Goal: Task Accomplishment & Management: Manage account settings

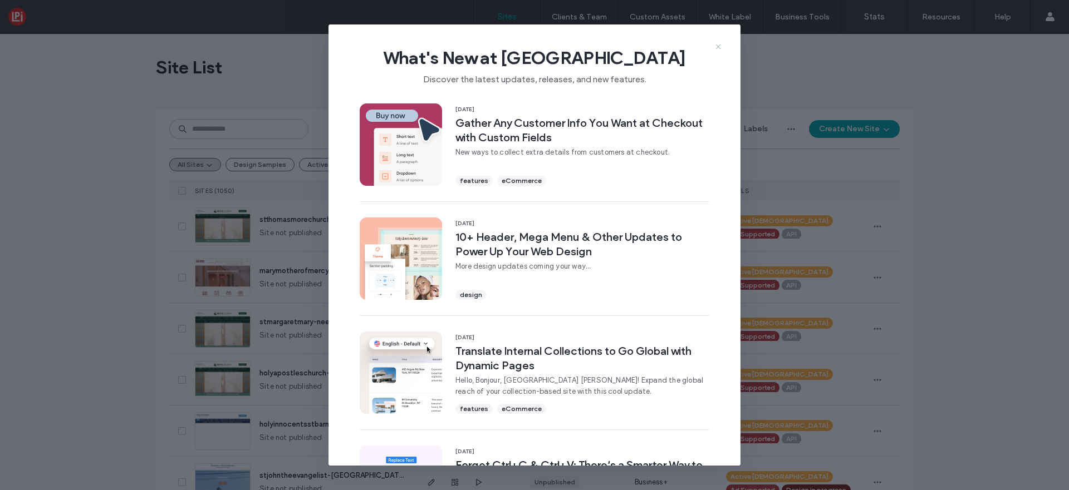
click at [720, 45] on icon at bounding box center [718, 46] width 9 height 9
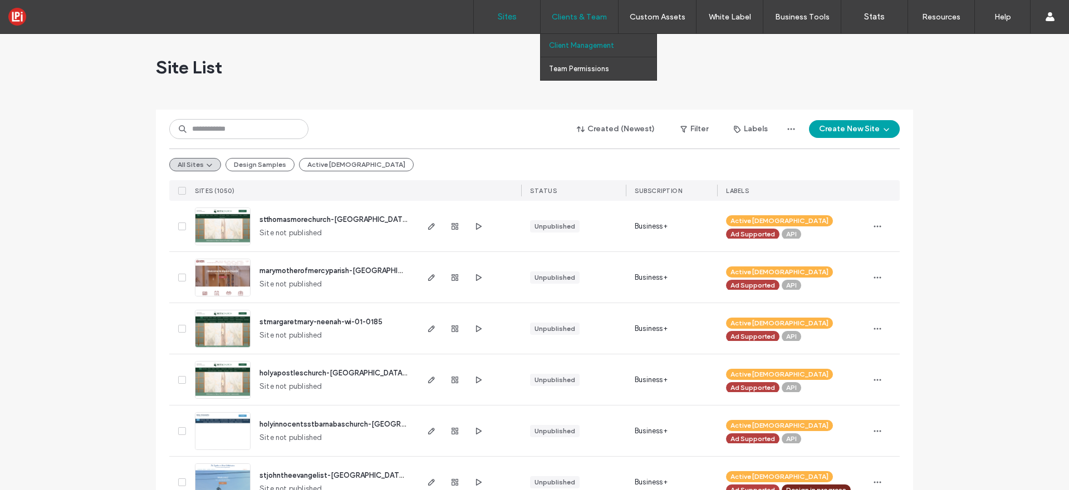
click at [577, 42] on label "Client Management" at bounding box center [581, 45] width 65 height 8
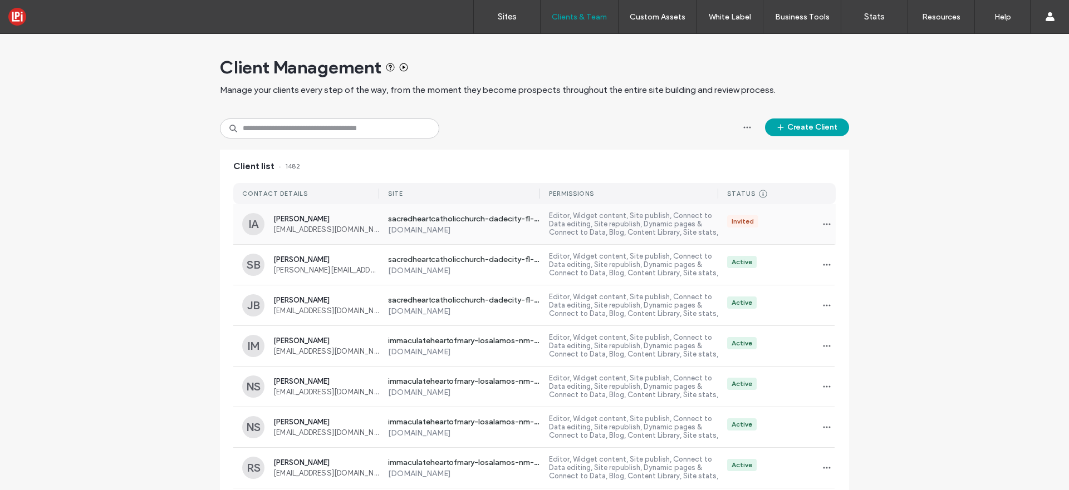
click at [554, 222] on label "Editor, Widget content, Site publish, Connect to Data editing, Site republish, …" at bounding box center [633, 224] width 169 height 26
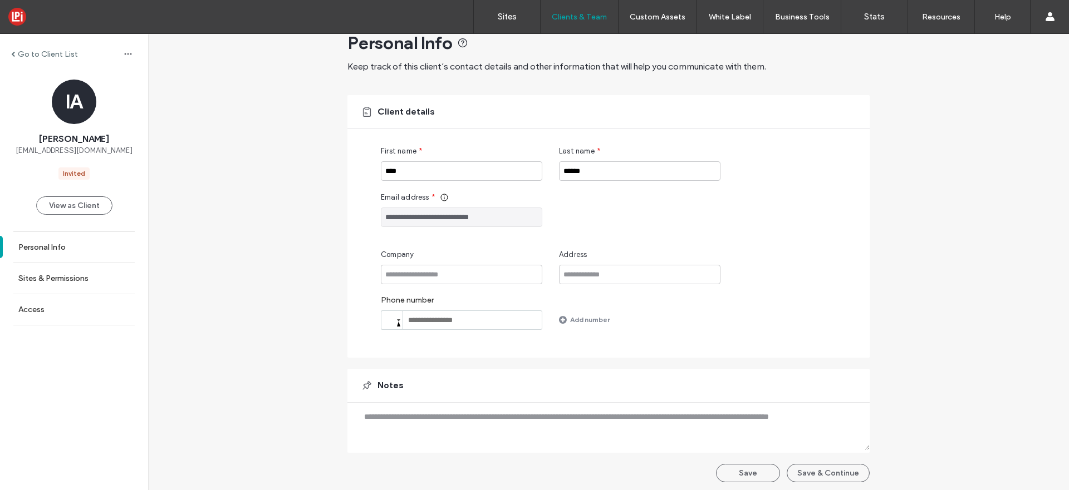
scroll to position [28, 0]
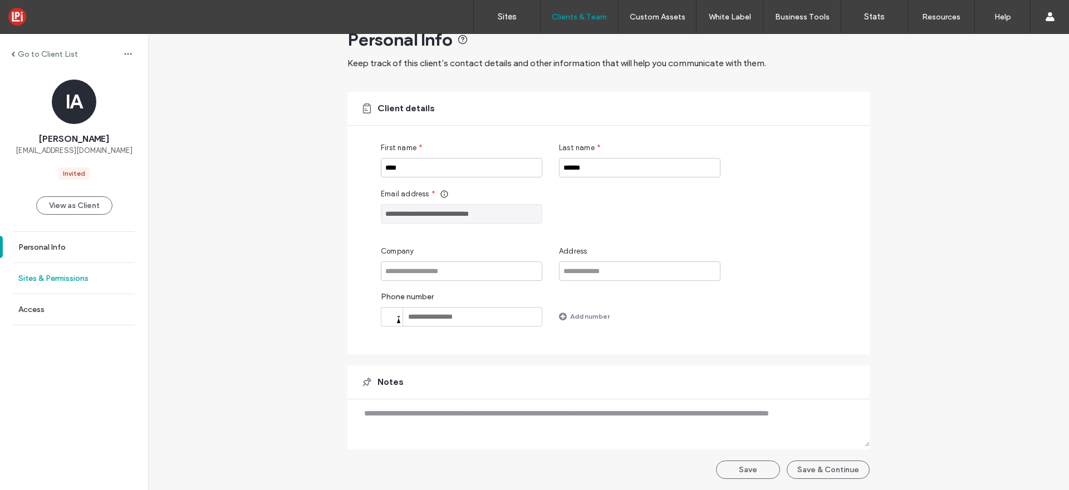
click at [45, 275] on label "Sites & Permissions" at bounding box center [53, 278] width 70 height 9
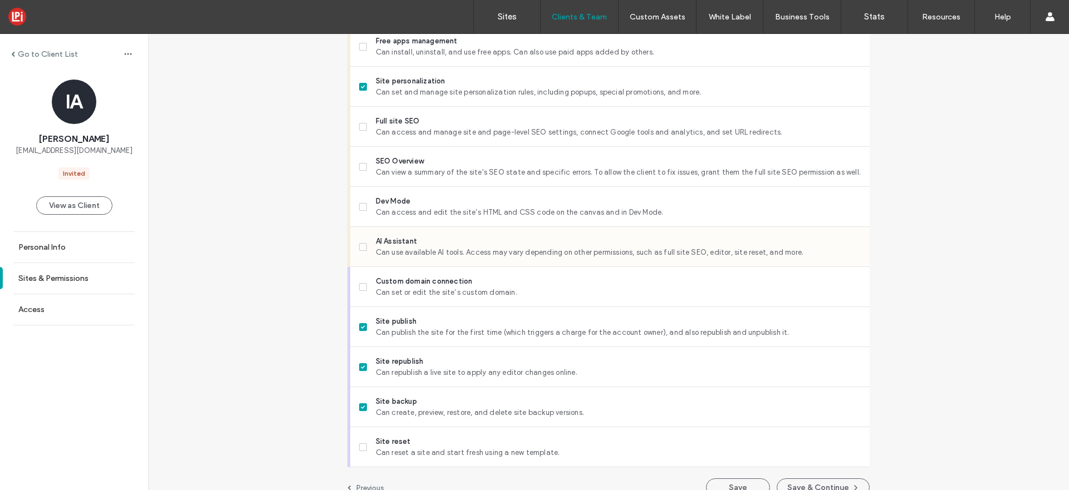
scroll to position [903, 0]
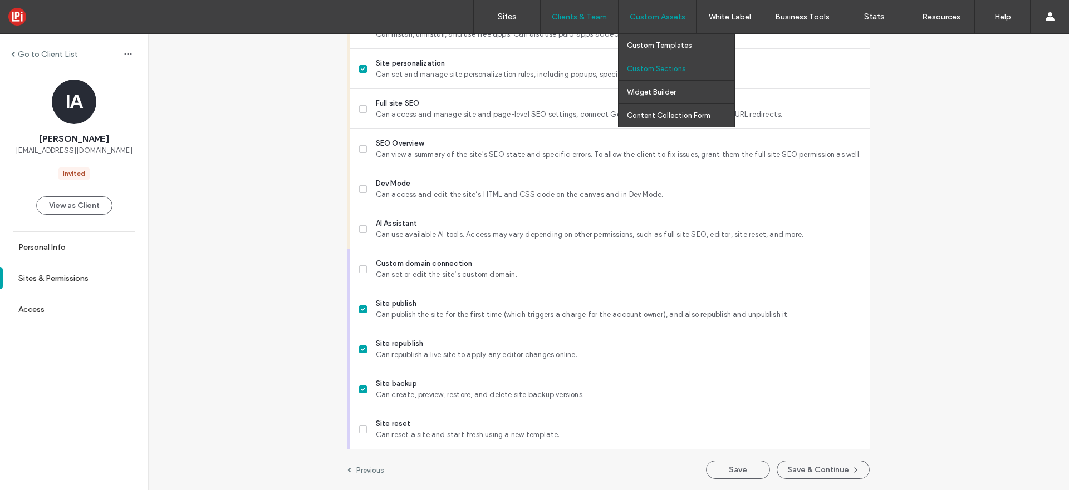
click at [668, 67] on label "Custom Sections" at bounding box center [656, 69] width 59 height 8
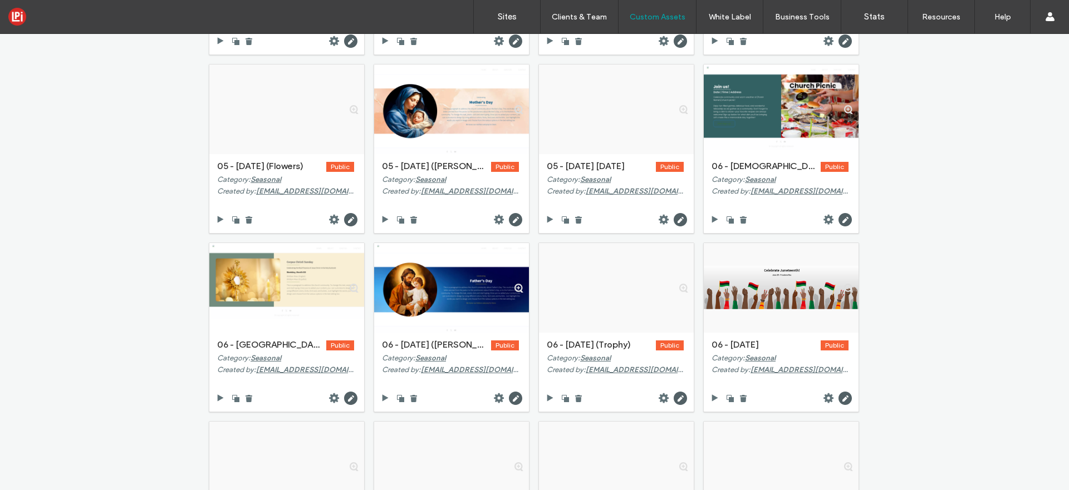
scroll to position [1470, 0]
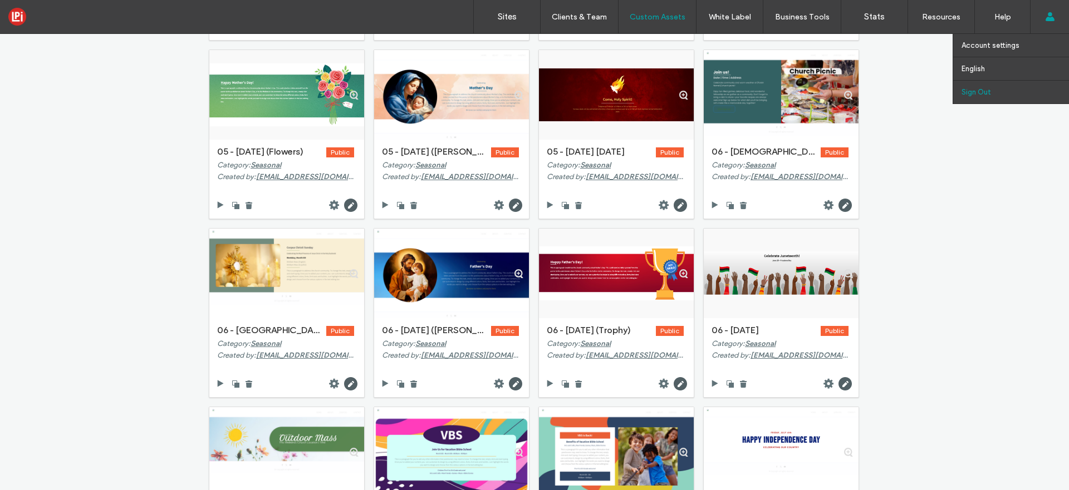
click at [1026, 94] on link "Sign Out" at bounding box center [1014, 92] width 107 height 23
